Goal: Information Seeking & Learning: Check status

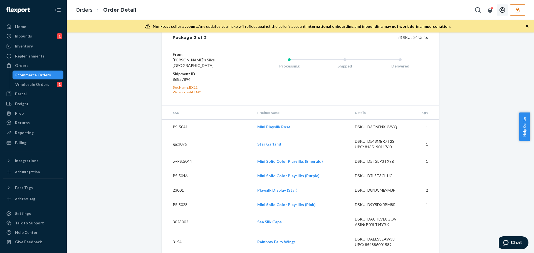
click at [516, 8] on icon "button" at bounding box center [518, 10] width 6 height 6
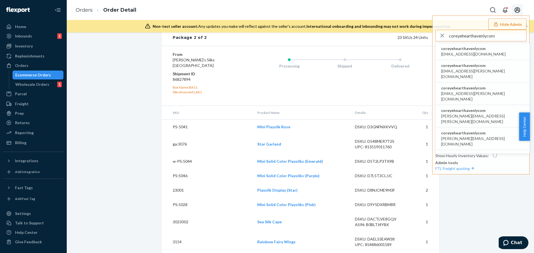
type input "coreyehearthavenlycom"
click at [478, 50] on span "coreyehearthavenlycom" at bounding box center [473, 49] width 65 height 6
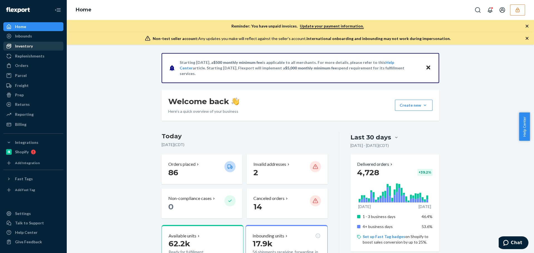
click at [24, 43] on div "Inventory" at bounding box center [33, 46] width 59 height 8
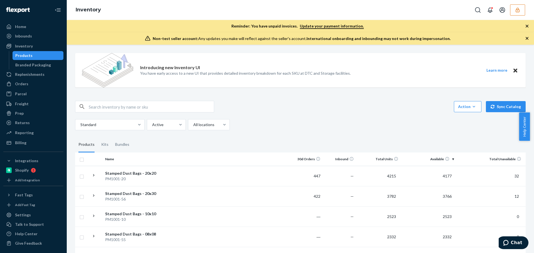
click at [117, 102] on input "text" at bounding box center [151, 106] width 125 height 11
paste input "DHJ6QLD24SL"
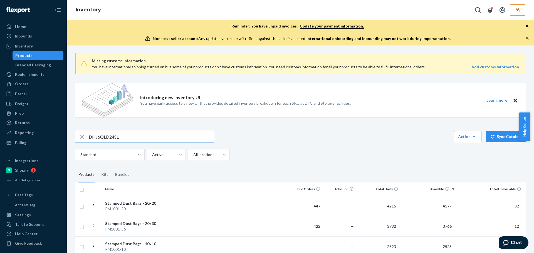
type input "DHJ6QLD24SL"
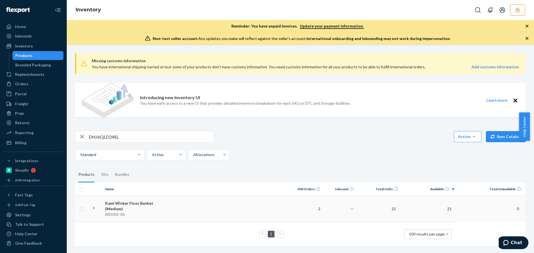
click at [125, 203] on div "Kawi Wicker Floor Basket (Medium)" at bounding box center [134, 206] width 58 height 11
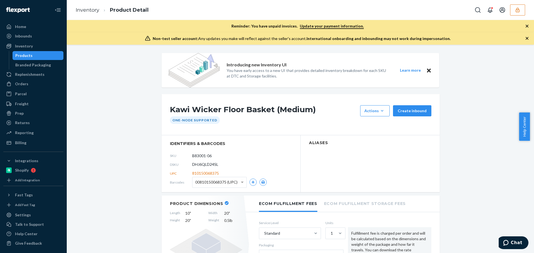
scroll to position [111, 0]
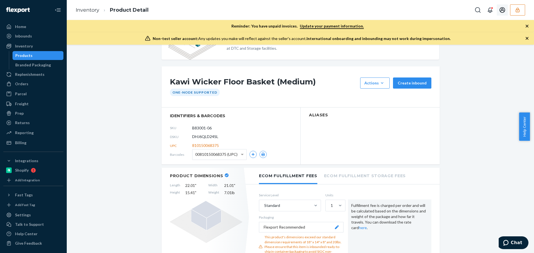
click at [519, 13] on button "button" at bounding box center [517, 9] width 15 height 11
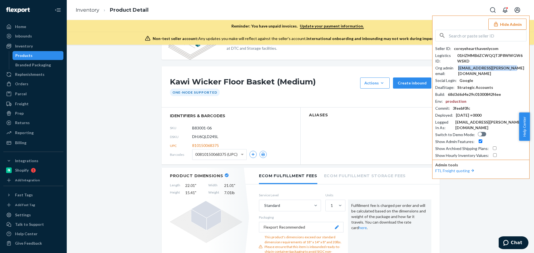
drag, startPoint x: 516, startPoint y: 66, endPoint x: 468, endPoint y: 70, distance: 47.4
click at [468, 70] on div "Org admin email : [EMAIL_ADDRESS][PERSON_NAME][DOMAIN_NAME]" at bounding box center [480, 70] width 91 height 11
copy div "[EMAIL_ADDRESS][PERSON_NAME][DOMAIN_NAME]"
click at [478, 38] on input "text" at bounding box center [487, 35] width 77 height 11
paste input "morgansarahssilkscom"
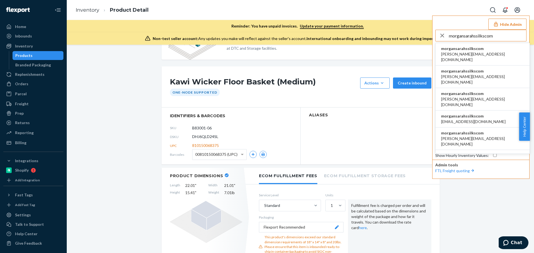
type input "morgansarahssilkscom"
click at [457, 54] on span "cassandra@sarahssilks.com" at bounding box center [482, 56] width 83 height 11
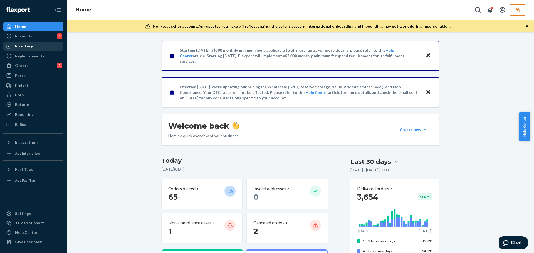
click at [28, 50] on div "Inventory" at bounding box center [33, 46] width 59 height 8
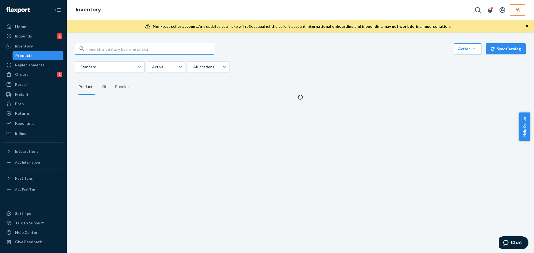
click at [107, 48] on input "text" at bounding box center [151, 48] width 125 height 11
type input "DDPKYJSDNSX"
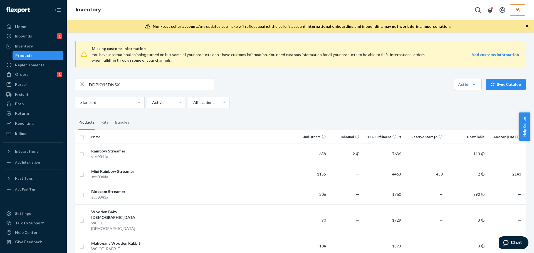
click at [120, 83] on input "DDPKYJSDNSX" at bounding box center [151, 84] width 125 height 11
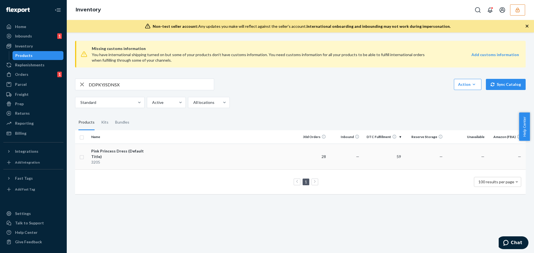
click at [144, 151] on div "Pink Princess Dress (Default Title)" at bounding box center [120, 154] width 58 height 11
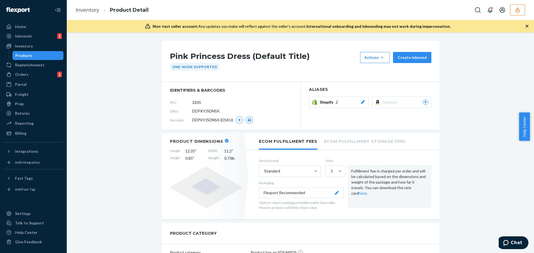
click at [204, 111] on span "DDPKYJSDNSX" at bounding box center [205, 112] width 27 height 6
copy span "DDPKYJSDNSX"
click at [198, 112] on span "DDPKYJSDNSX" at bounding box center [205, 112] width 27 height 6
